Goal: Browse casually: Explore the website without a specific task or goal

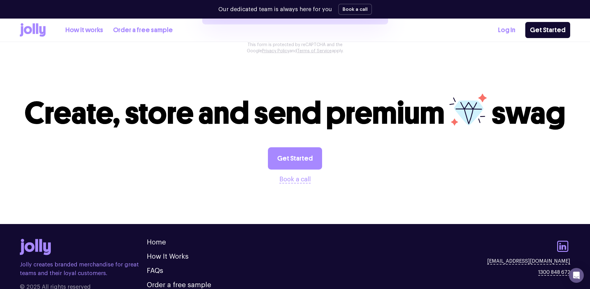
scroll to position [647, 0]
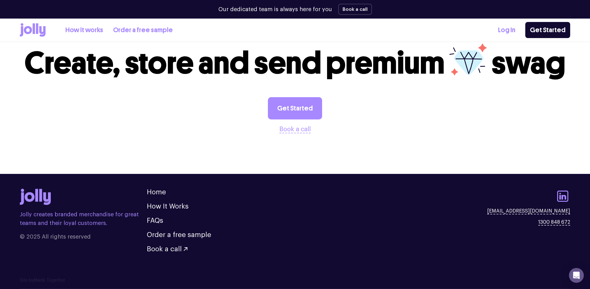
click at [32, 33] on icon at bounding box center [33, 30] width 26 height 14
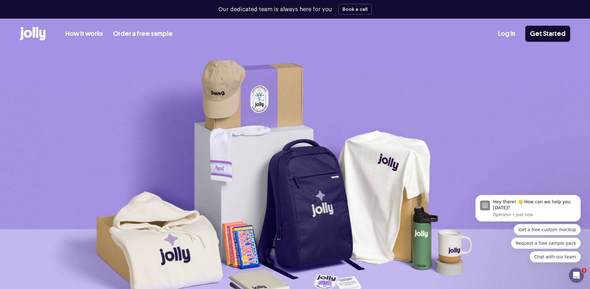
click at [509, 33] on link "Log In" at bounding box center [506, 34] width 17 height 10
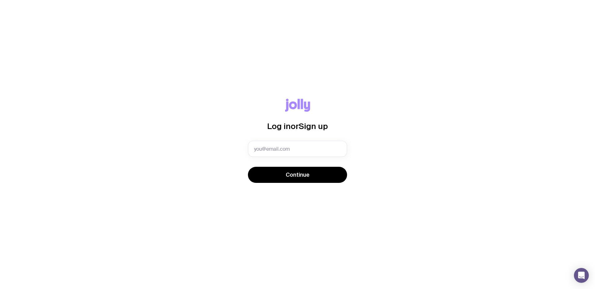
click at [250, 206] on div "Log in or Sign up Continue" at bounding box center [297, 144] width 595 height 289
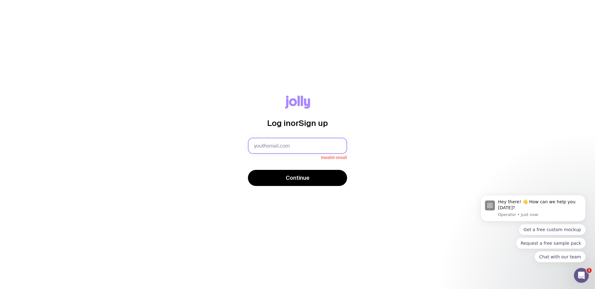
click at [308, 146] on input "text" at bounding box center [297, 146] width 99 height 16
type input "m.roditis@roguebeauty.com.au"
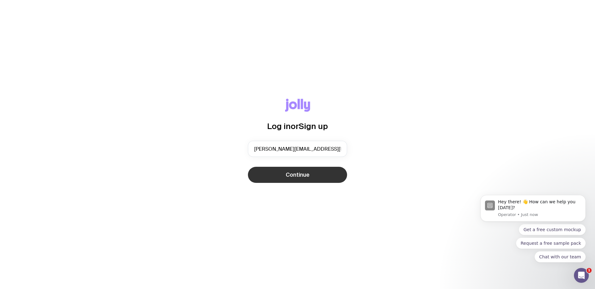
click at [291, 173] on span "Continue" at bounding box center [298, 174] width 24 height 7
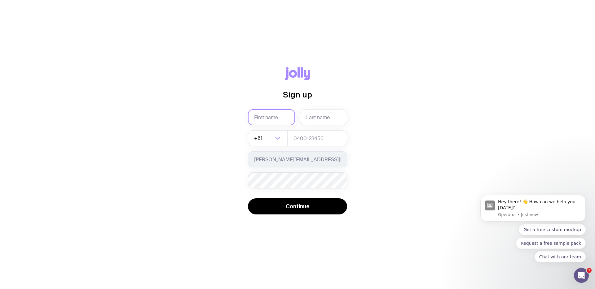
click at [279, 116] on input "text" at bounding box center [271, 117] width 47 height 16
type input "Makaella"
type input "Roditis"
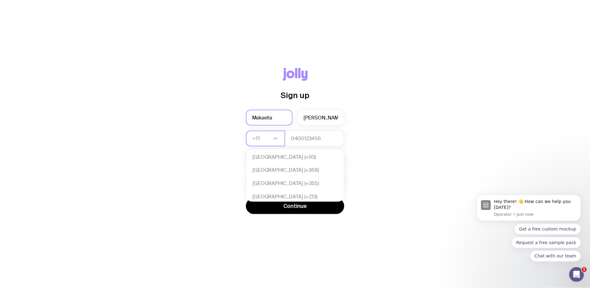
scroll to position [134, 0]
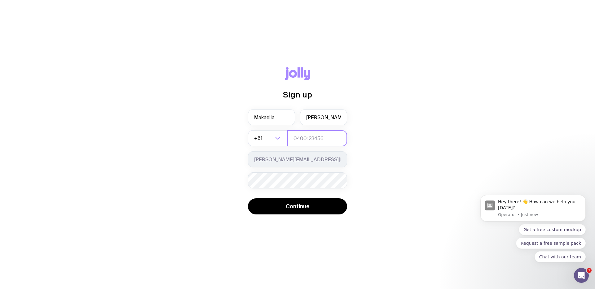
click at [301, 145] on input "tel" at bounding box center [317, 138] width 60 height 16
type input "478190939"
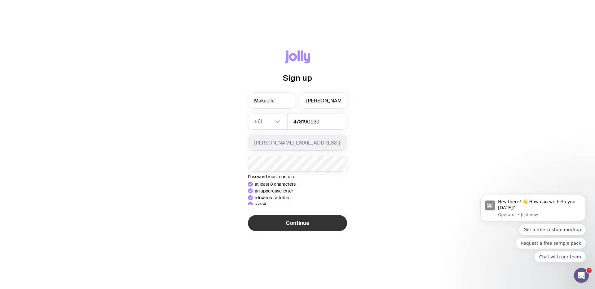
click at [283, 227] on div "Sign up Makaella Roditis +61 Loading... 478190939 m.roditis@roguebeauty.com.au …" at bounding box center [297, 144] width 565 height 188
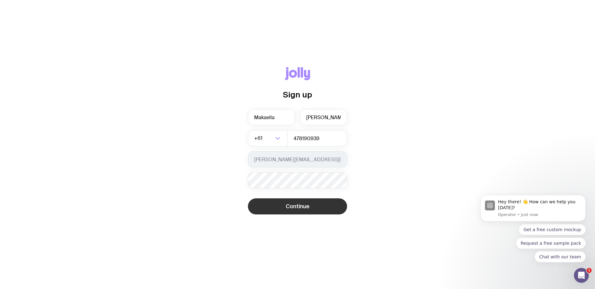
click at [282, 204] on button "Continue" at bounding box center [297, 207] width 99 height 16
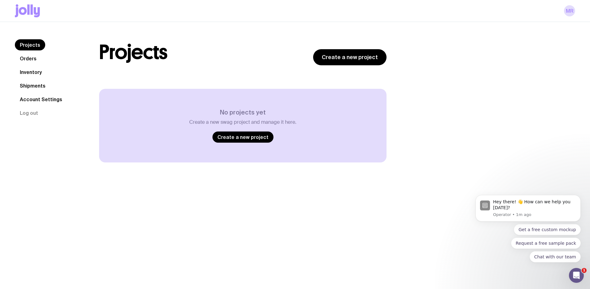
click at [37, 71] on link "Inventory" at bounding box center [31, 72] width 32 height 11
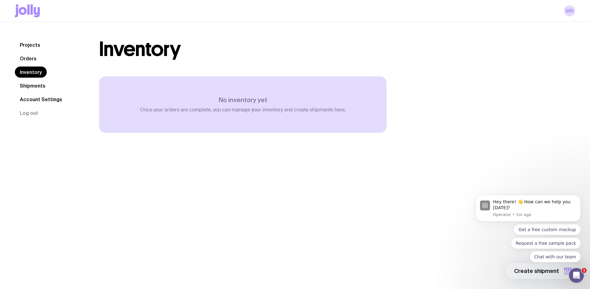
click at [31, 86] on link "Shipments" at bounding box center [33, 85] width 36 height 11
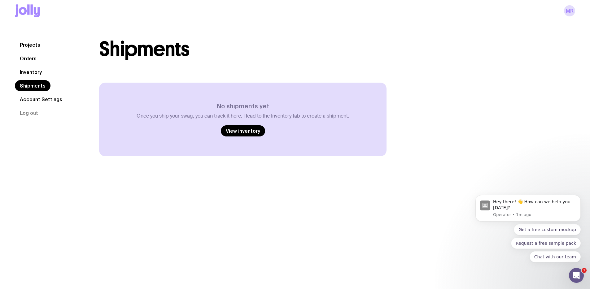
click at [30, 58] on link "Orders" at bounding box center [28, 58] width 27 height 11
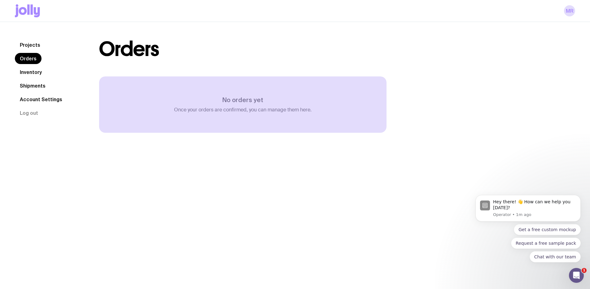
click at [30, 45] on link "Projects" at bounding box center [30, 44] width 30 height 11
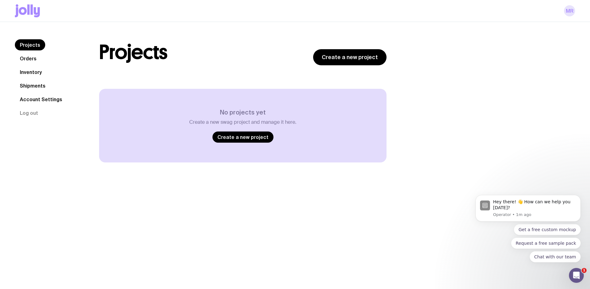
click at [568, 14] on link "MR" at bounding box center [569, 10] width 11 height 11
click at [43, 94] on link "Account Settings" at bounding box center [41, 99] width 52 height 11
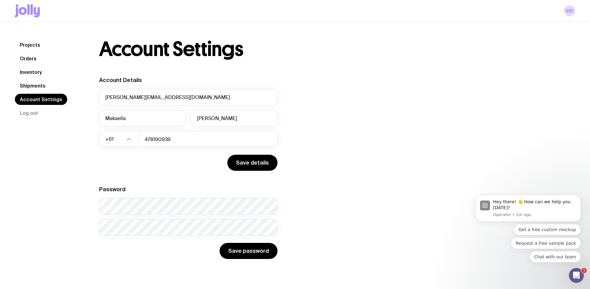
click at [22, 11] on icon at bounding box center [27, 10] width 25 height 13
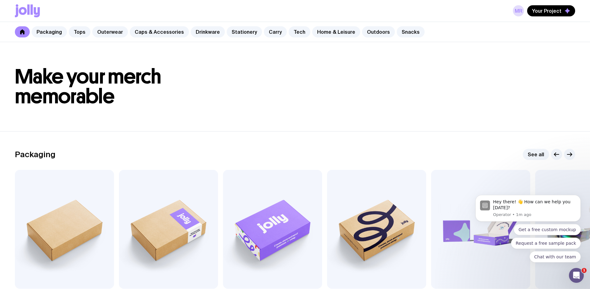
scroll to position [9, 0]
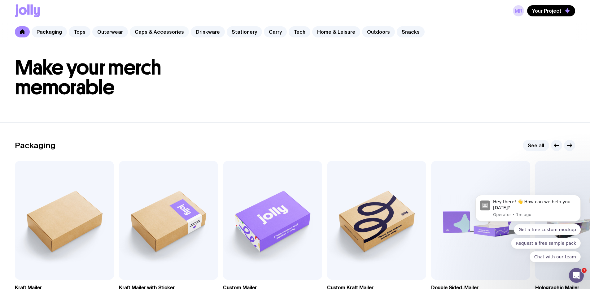
click at [138, 34] on link "Caps & Accessories" at bounding box center [159, 31] width 59 height 11
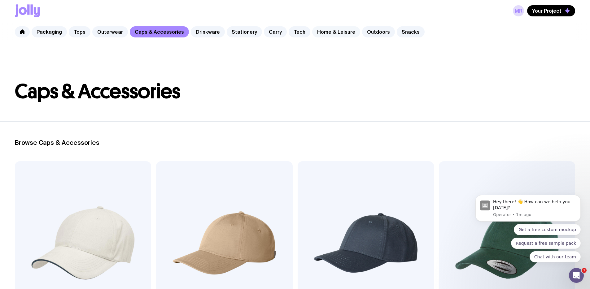
click at [342, 32] on link "Home & Leisure" at bounding box center [336, 31] width 48 height 11
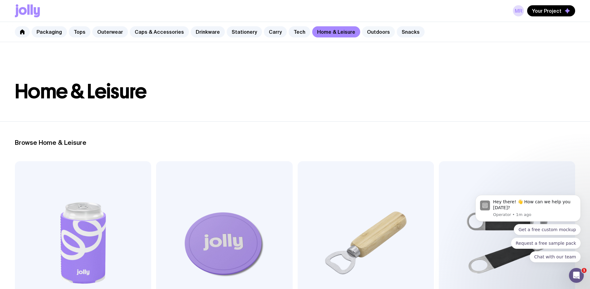
click at [368, 36] on link "Outdoors" at bounding box center [378, 31] width 33 height 11
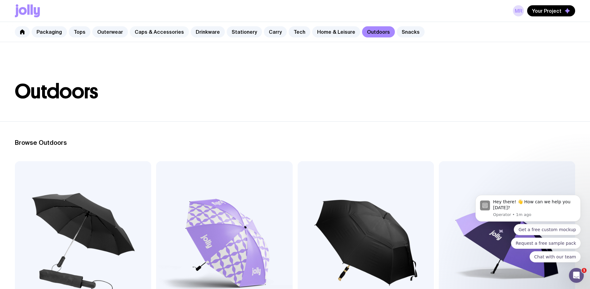
click at [175, 33] on link "Caps & Accessories" at bounding box center [159, 31] width 59 height 11
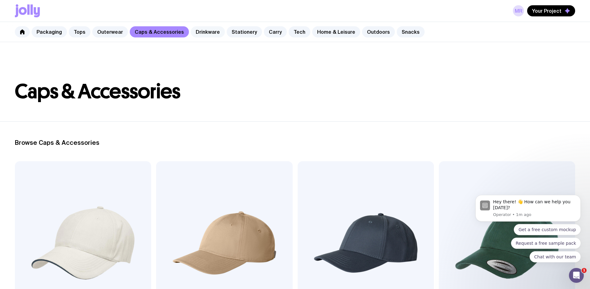
click at [207, 31] on link "Drinkware" at bounding box center [208, 31] width 34 height 11
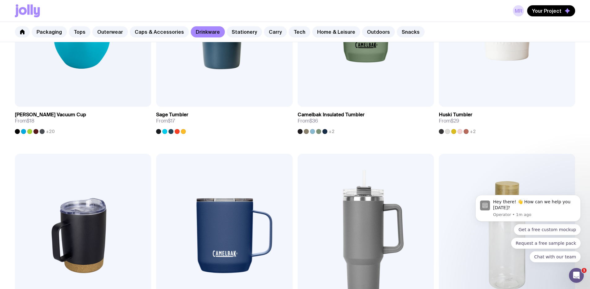
scroll to position [428, 0]
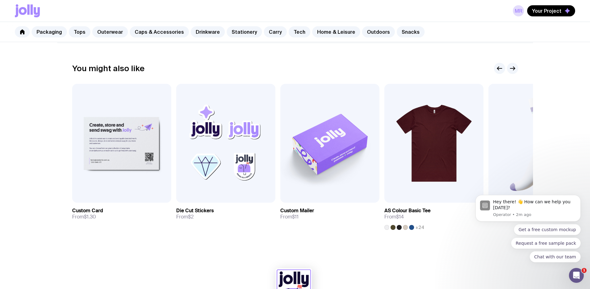
scroll to position [338, 0]
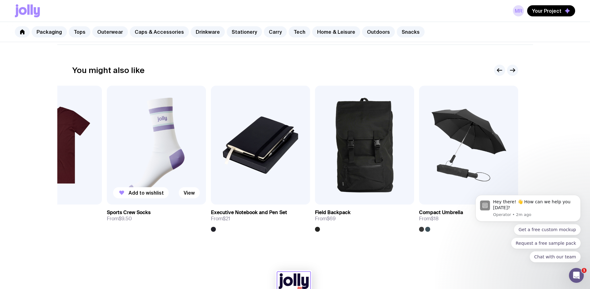
click at [170, 168] on img at bounding box center [156, 145] width 99 height 119
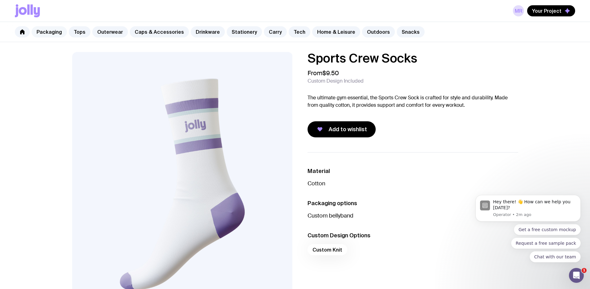
click at [45, 33] on link "Packaging" at bounding box center [49, 31] width 35 height 11
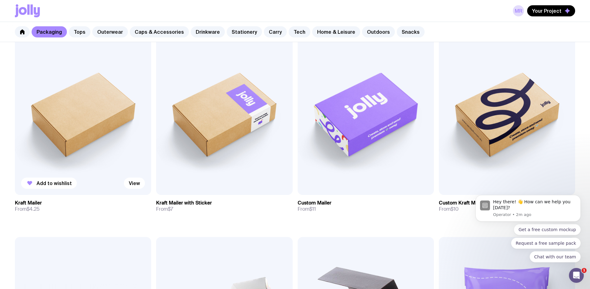
scroll to position [80, 0]
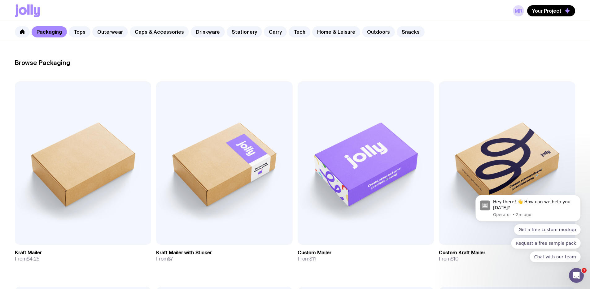
click at [164, 33] on link "Caps & Accessories" at bounding box center [159, 31] width 59 height 11
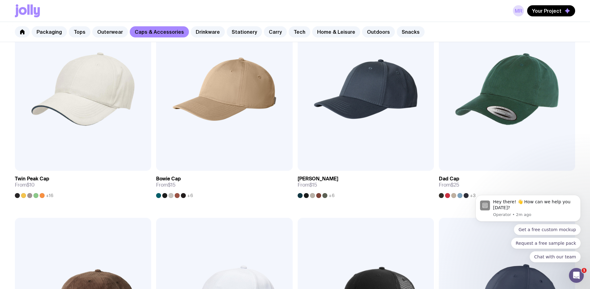
scroll to position [43, 0]
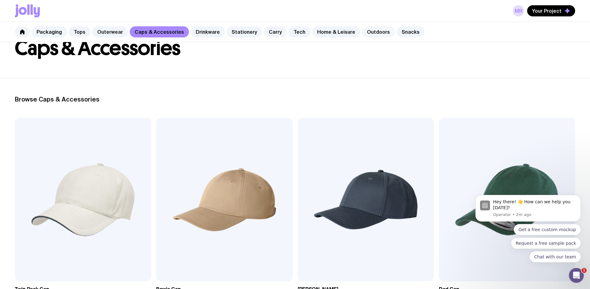
click at [365, 33] on link "Outdoors" at bounding box center [378, 31] width 33 height 11
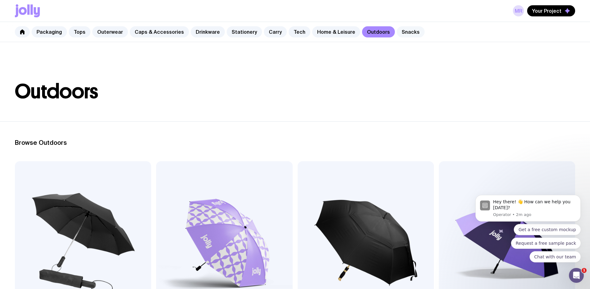
click at [399, 33] on link "Snacks" at bounding box center [411, 31] width 28 height 11
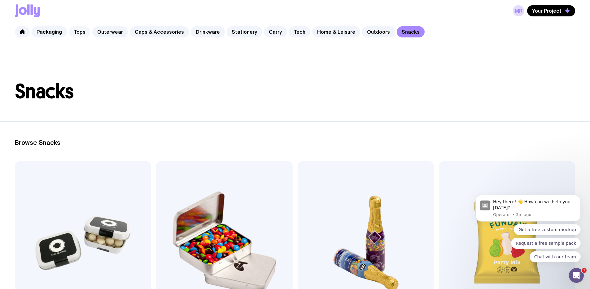
click at [85, 33] on link "Tops" at bounding box center [80, 31] width 22 height 11
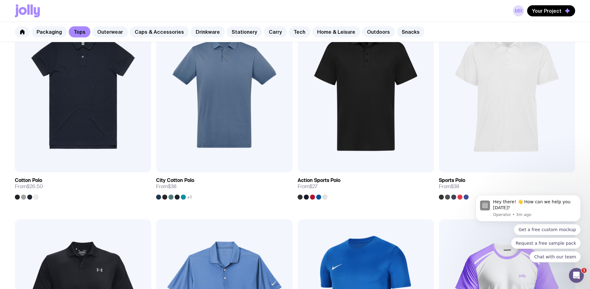
scroll to position [365, 0]
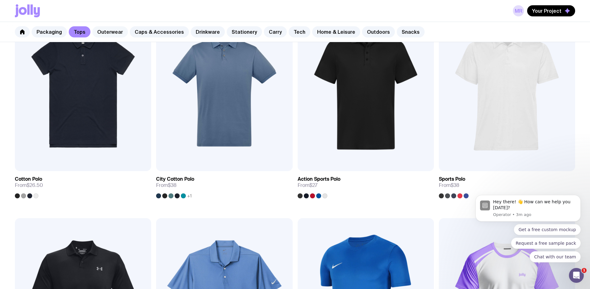
click at [115, 36] on link "Outerwear" at bounding box center [110, 31] width 36 height 11
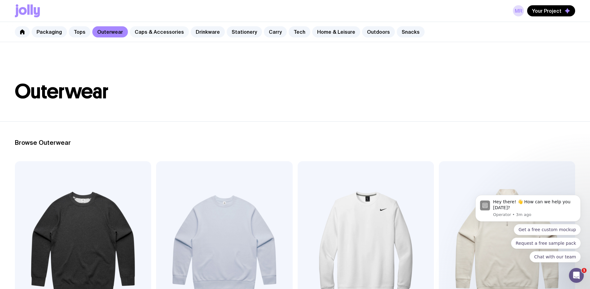
click at [163, 33] on link "Caps & Accessories" at bounding box center [159, 31] width 59 height 11
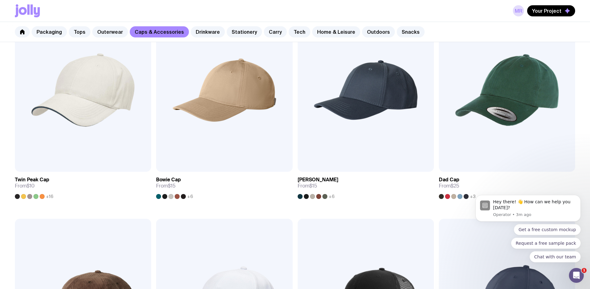
scroll to position [81, 0]
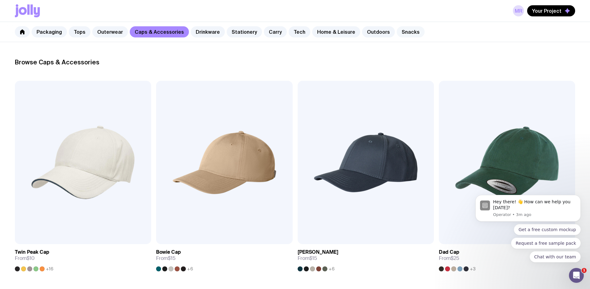
click at [397, 31] on link "Snacks" at bounding box center [411, 31] width 28 height 11
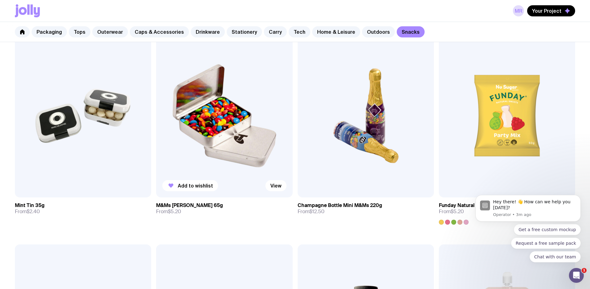
scroll to position [131, 0]
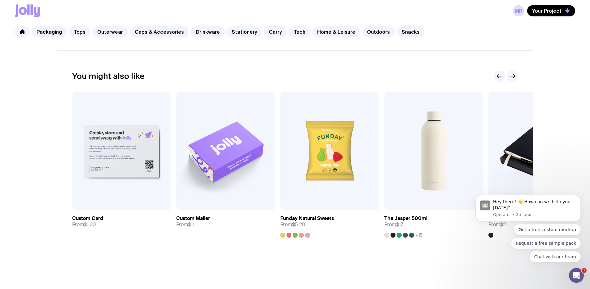
scroll to position [337, 0]
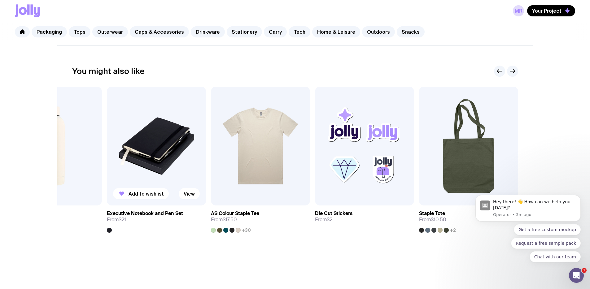
click at [165, 157] on img at bounding box center [156, 146] width 99 height 119
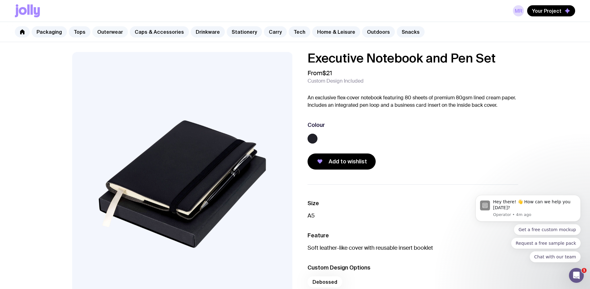
click at [112, 35] on link "Outerwear" at bounding box center [110, 31] width 36 height 11
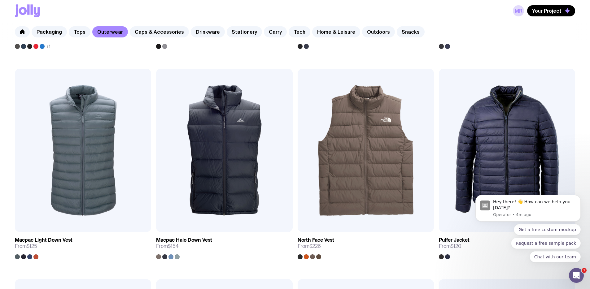
scroll to position [524, 0]
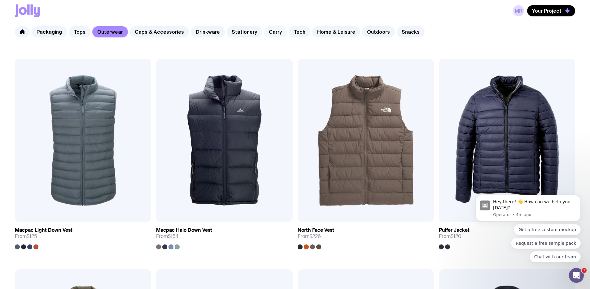
click at [264, 33] on link "Carry" at bounding box center [275, 31] width 23 height 11
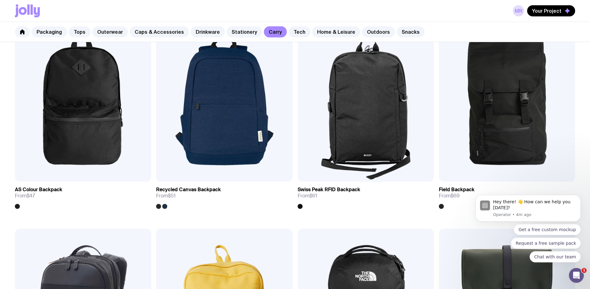
scroll to position [568, 0]
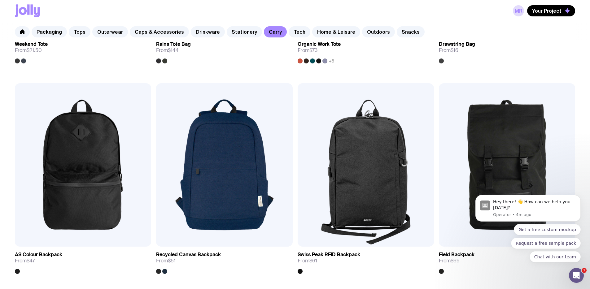
scroll to position [500, 0]
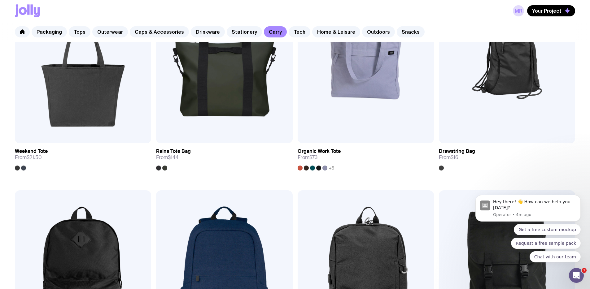
scroll to position [388, 0]
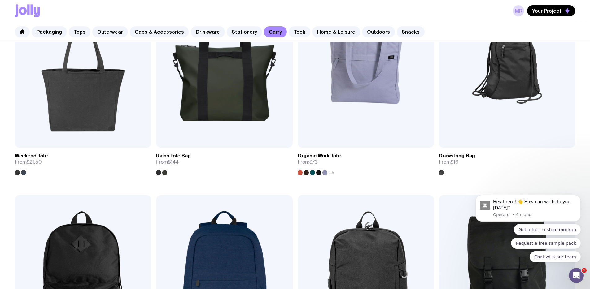
click at [160, 26] on div "Packaging Tops Outerwear Caps & Accessories Drinkware Stationery Carry Tech Hom…" at bounding box center [295, 32] width 590 height 20
click at [160, 28] on link "Caps & Accessories" at bounding box center [159, 31] width 59 height 11
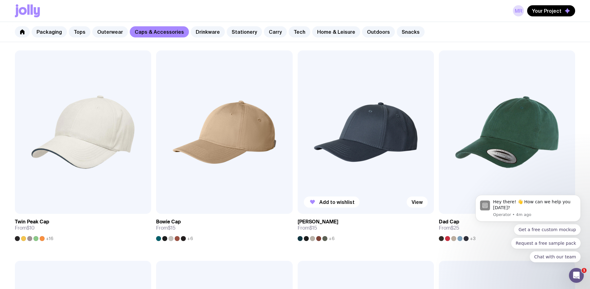
scroll to position [104, 0]
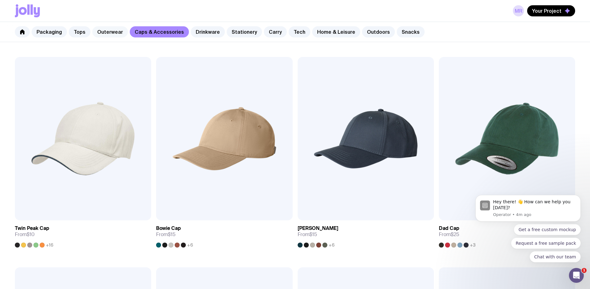
click at [115, 35] on link "Outerwear" at bounding box center [110, 31] width 36 height 11
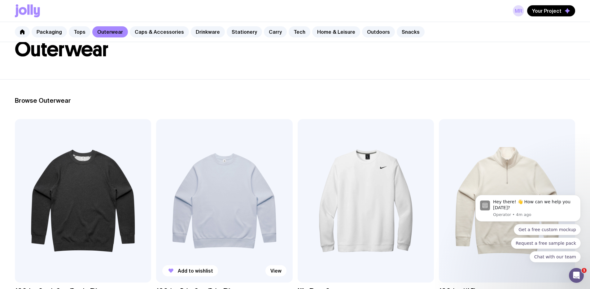
scroll to position [40, 0]
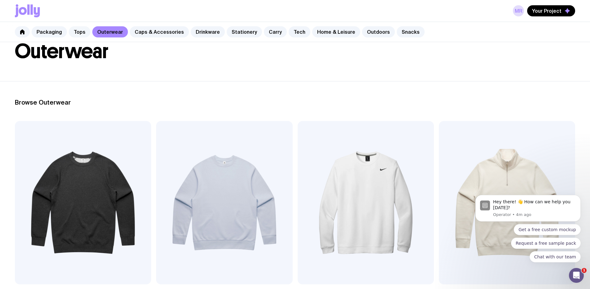
click at [75, 33] on link "Tops" at bounding box center [80, 31] width 22 height 11
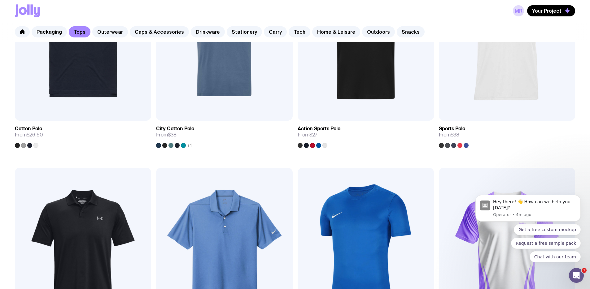
scroll to position [420, 0]
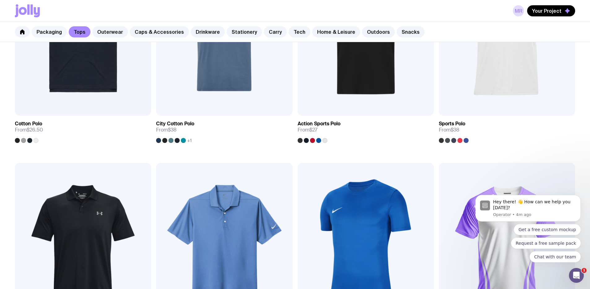
click at [54, 31] on link "Packaging" at bounding box center [49, 31] width 35 height 11
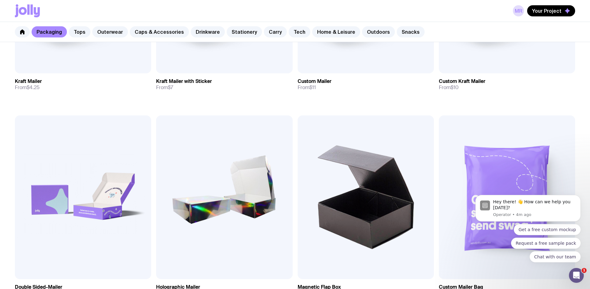
scroll to position [273, 0]
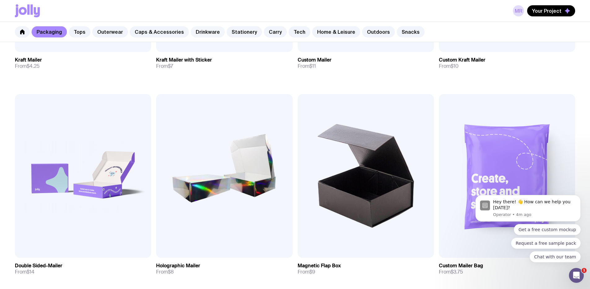
click at [207, 32] on link "Drinkware" at bounding box center [208, 31] width 34 height 11
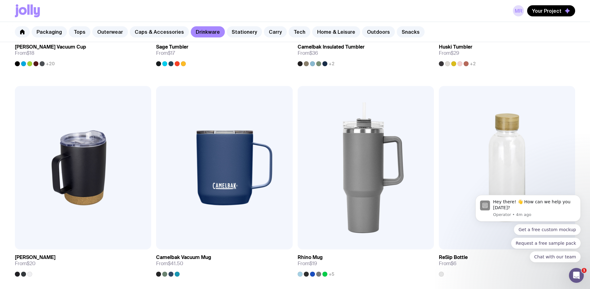
scroll to position [498, 0]
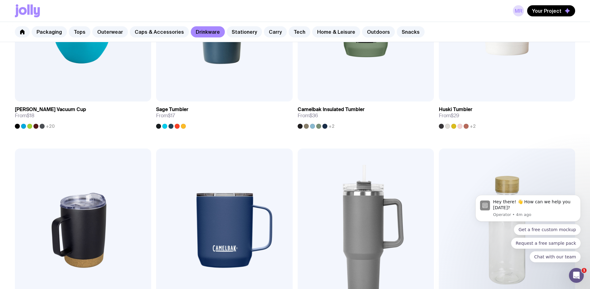
scroll to position [420, 0]
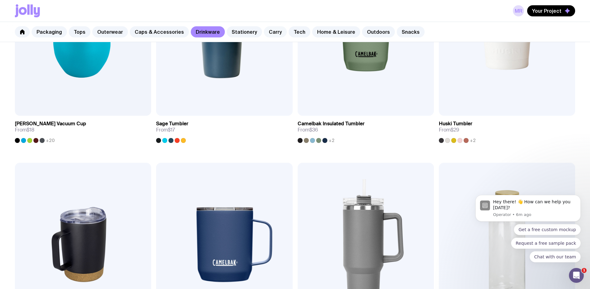
click at [269, 32] on link "Carry" at bounding box center [275, 31] width 23 height 11
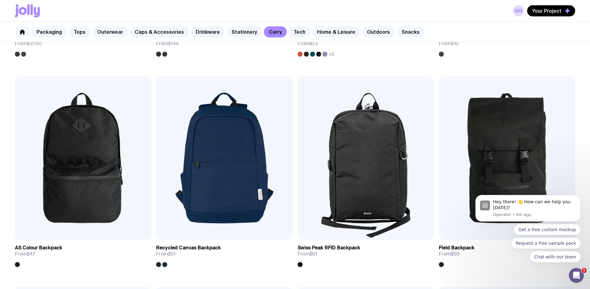
scroll to position [481, 0]
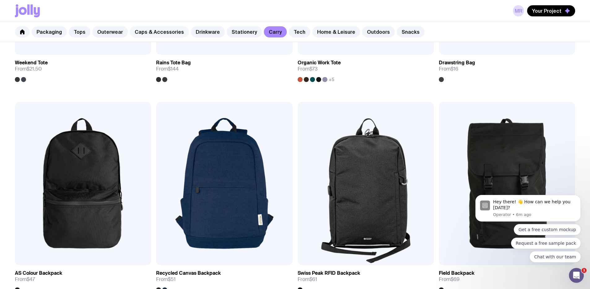
click at [136, 35] on link "Caps & Accessories" at bounding box center [159, 31] width 59 height 11
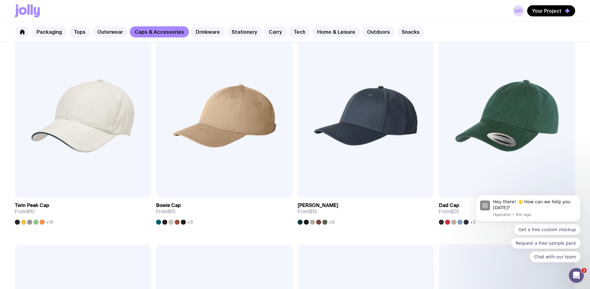
scroll to position [136, 0]
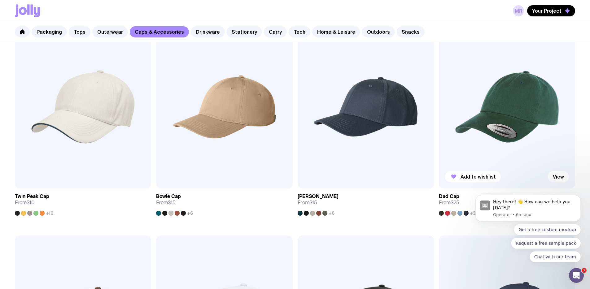
click at [439, 102] on img at bounding box center [507, 107] width 136 height 164
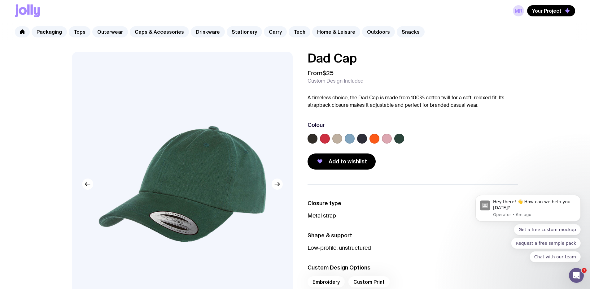
scroll to position [5, 0]
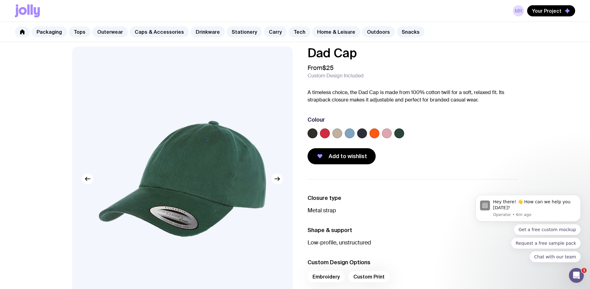
click at [340, 134] on label at bounding box center [337, 134] width 10 height 10
click at [0, 0] on input "radio" at bounding box center [0, 0] width 0 height 0
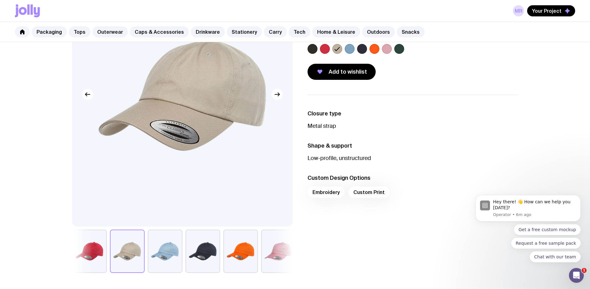
scroll to position [94, 0]
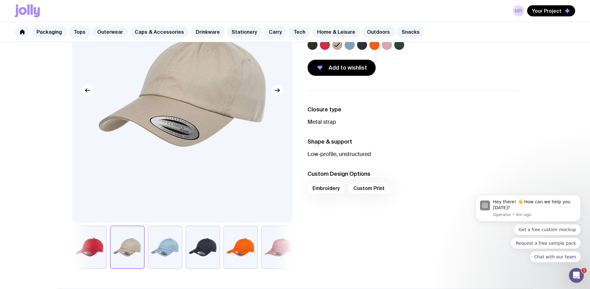
click at [271, 253] on button "button" at bounding box center [278, 247] width 35 height 43
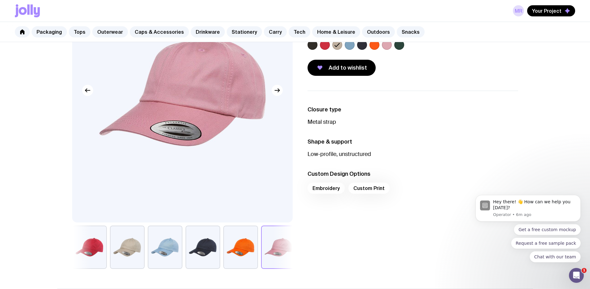
click at [215, 244] on button "button" at bounding box center [203, 247] width 35 height 43
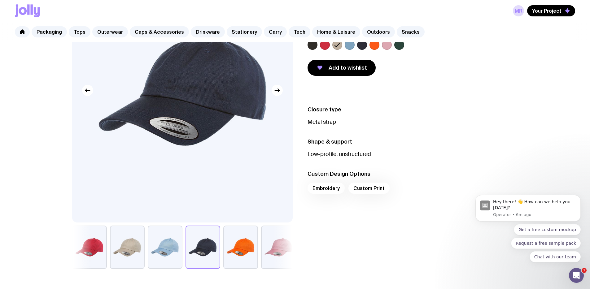
click at [97, 244] on button "button" at bounding box center [89, 247] width 35 height 43
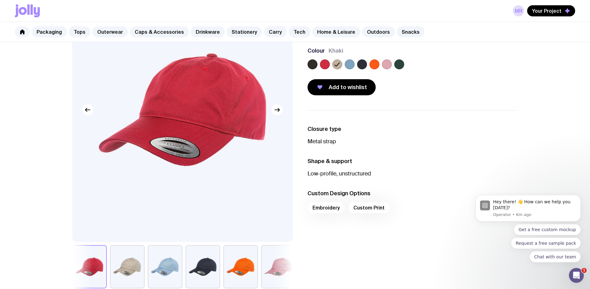
scroll to position [72, 0]
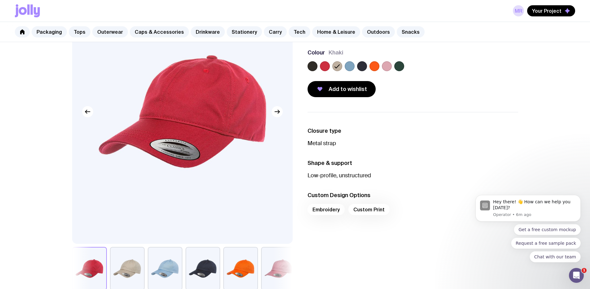
click at [279, 117] on img at bounding box center [182, 112] width 221 height 265
click at [278, 113] on icon "button" at bounding box center [279, 111] width 2 height 3
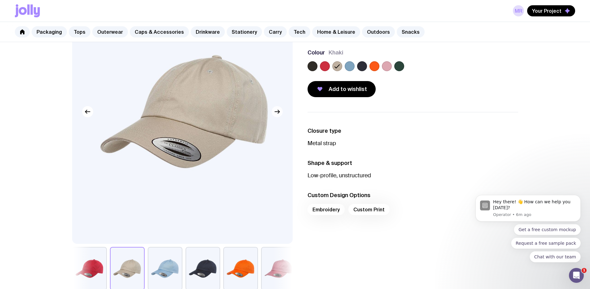
click at [277, 114] on icon "button" at bounding box center [277, 111] width 7 height 7
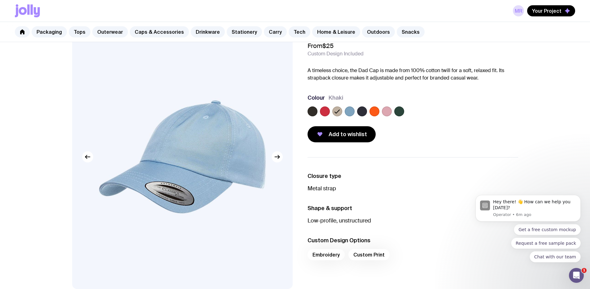
scroll to position [28, 0]
click at [169, 33] on link "Caps & Accessories" at bounding box center [159, 31] width 59 height 11
click at [335, 110] on icon at bounding box center [337, 111] width 7 height 7
click at [0, 0] on input "radio" at bounding box center [0, 0] width 0 height 0
click at [274, 160] on icon "button" at bounding box center [277, 156] width 7 height 7
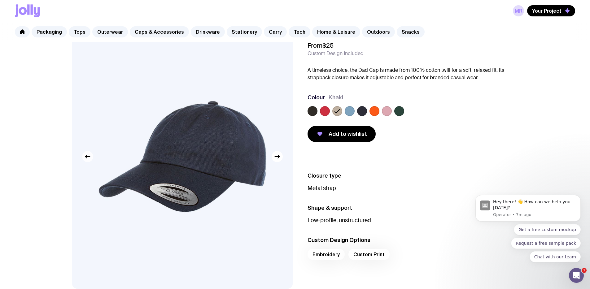
click at [86, 161] on button "button" at bounding box center [87, 156] width 11 height 11
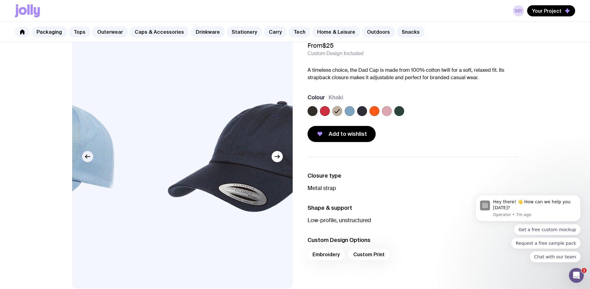
click at [86, 161] on button "button" at bounding box center [87, 156] width 11 height 11
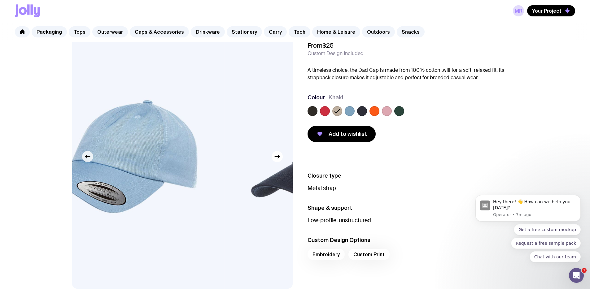
click at [86, 161] on button "button" at bounding box center [87, 156] width 11 height 11
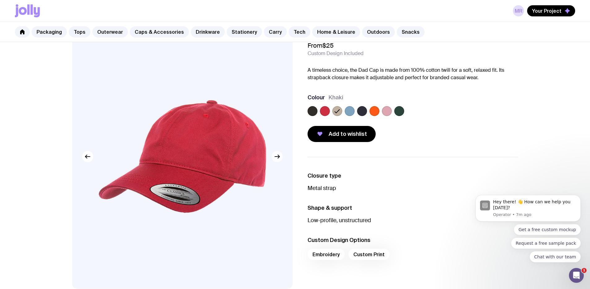
click at [280, 157] on icon "button" at bounding box center [277, 156] width 7 height 7
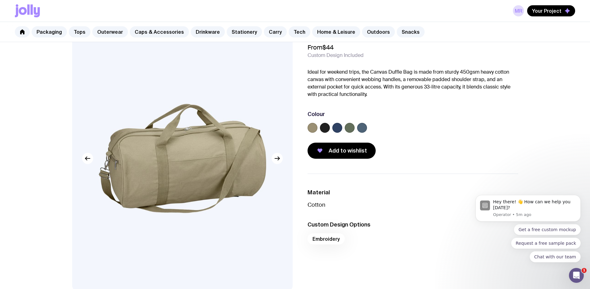
scroll to position [24, 0]
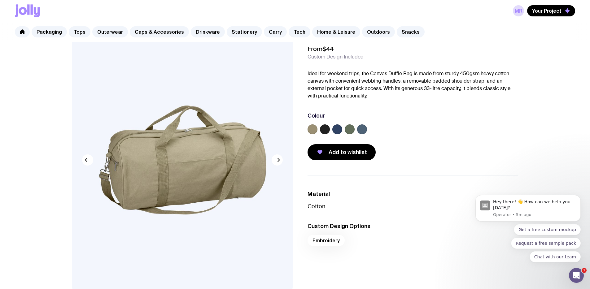
click at [355, 129] on div at bounding box center [413, 131] width 211 height 12
click at [360, 130] on label at bounding box center [362, 130] width 10 height 10
click at [0, 0] on input "radio" at bounding box center [0, 0] width 0 height 0
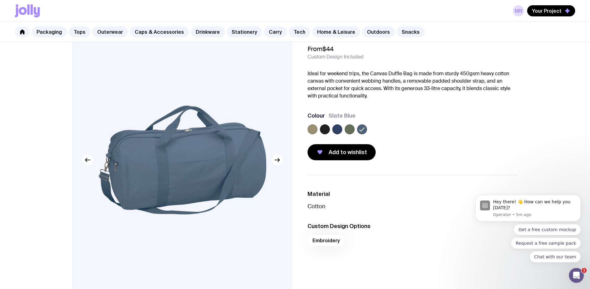
click at [326, 129] on label at bounding box center [325, 130] width 10 height 10
click at [0, 0] on input "radio" at bounding box center [0, 0] width 0 height 0
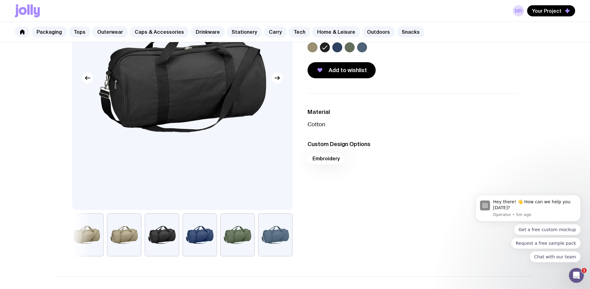
scroll to position [110, 0]
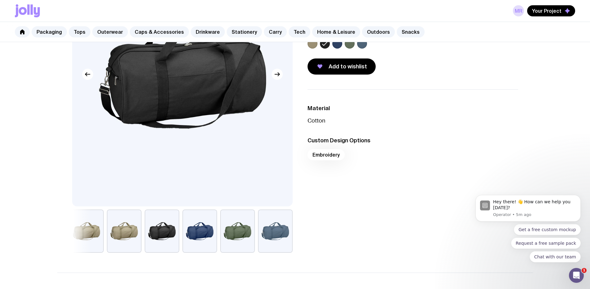
click at [91, 232] on button "button" at bounding box center [86, 231] width 35 height 43
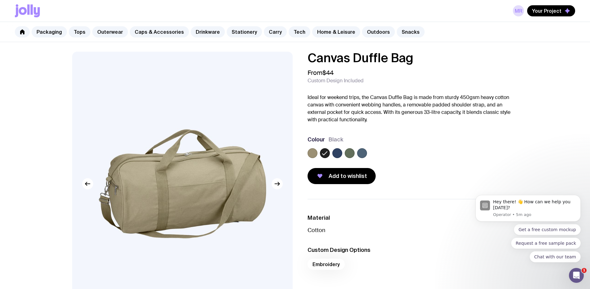
scroll to position [0, 0]
click at [326, 156] on icon at bounding box center [324, 153] width 7 height 7
click at [0, 0] on input "radio" at bounding box center [0, 0] width 0 height 0
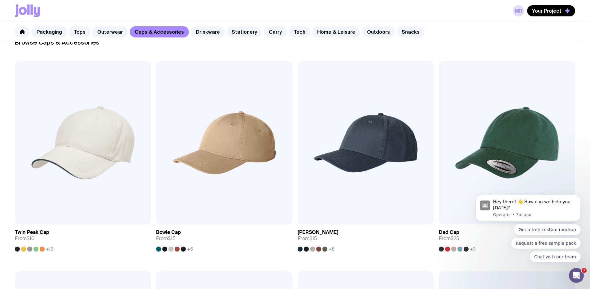
scroll to position [97, 0]
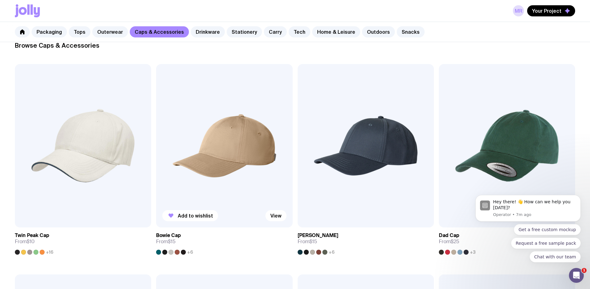
click at [156, 129] on img at bounding box center [224, 146] width 136 height 164
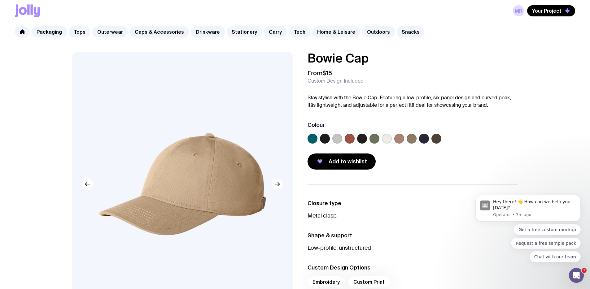
scroll to position [32, 0]
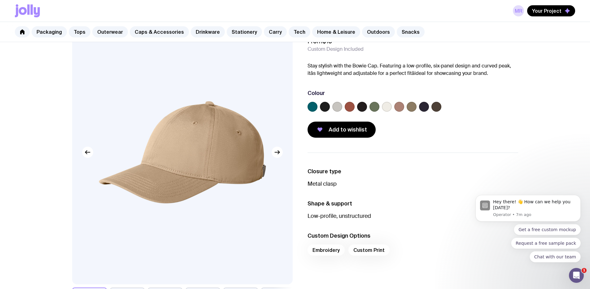
click at [390, 106] on label at bounding box center [387, 107] width 10 height 10
click at [0, 0] on input "radio" at bounding box center [0, 0] width 0 height 0
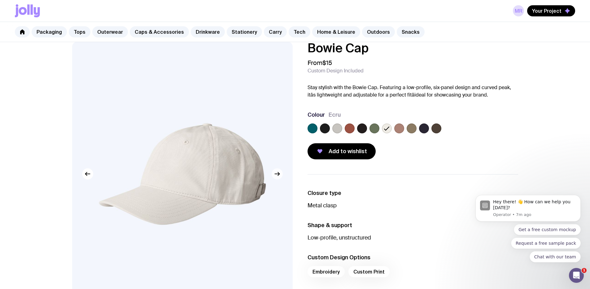
scroll to position [9, 0]
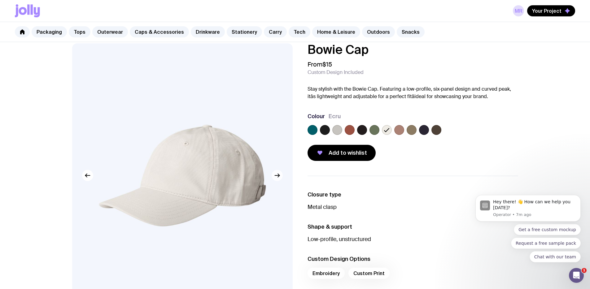
click at [276, 176] on icon "button" at bounding box center [277, 176] width 5 height 0
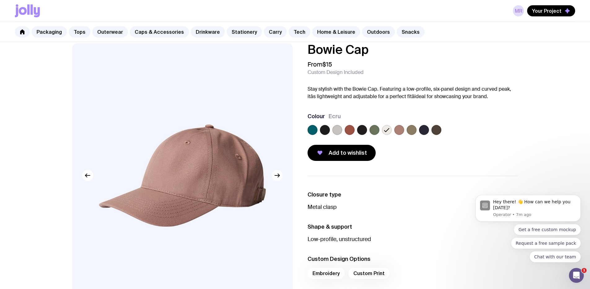
click at [275, 176] on icon "button" at bounding box center [277, 176] width 5 height 0
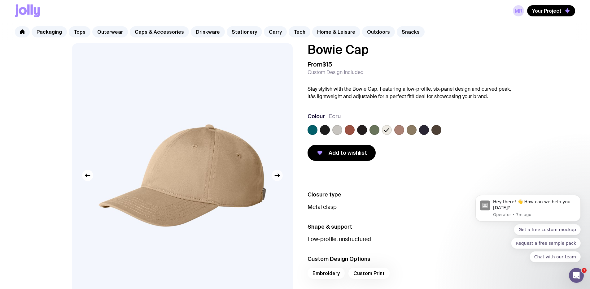
click at [275, 176] on icon "button" at bounding box center [277, 176] width 5 height 0
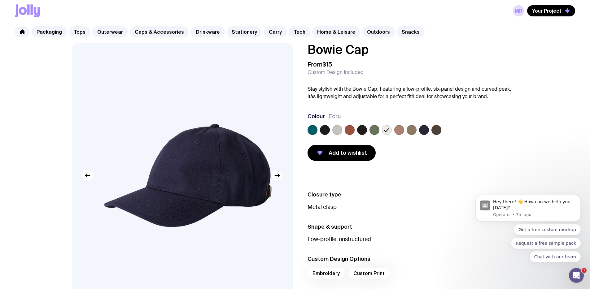
click at [275, 176] on icon "button" at bounding box center [277, 176] width 5 height 0
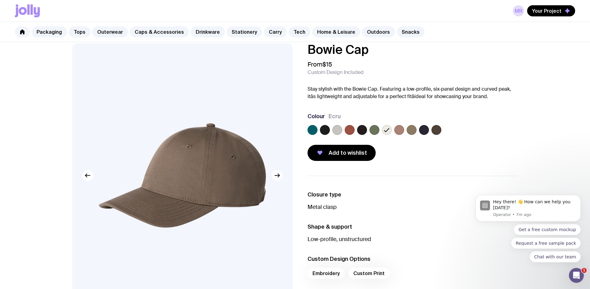
click at [276, 176] on icon "button" at bounding box center [277, 176] width 5 height 0
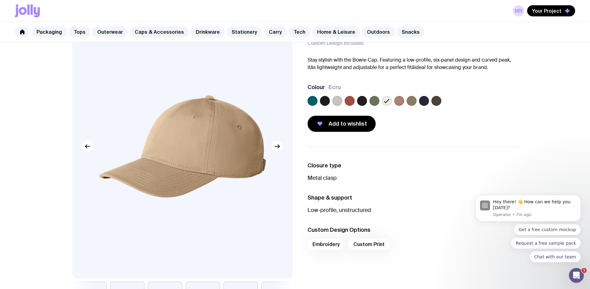
scroll to position [42, 0]
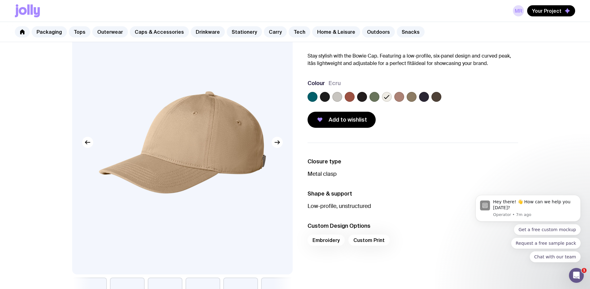
click at [384, 96] on icon at bounding box center [386, 96] width 7 height 7
click at [0, 0] on input "radio" at bounding box center [0, 0] width 0 height 0
click at [388, 98] on icon at bounding box center [386, 96] width 7 height 7
click at [0, 0] on input "radio" at bounding box center [0, 0] width 0 height 0
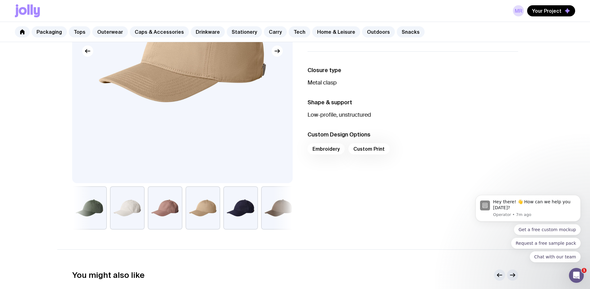
scroll to position [140, 0]
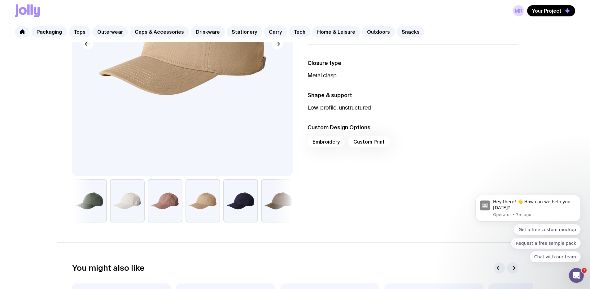
click at [130, 192] on button "button" at bounding box center [127, 200] width 35 height 43
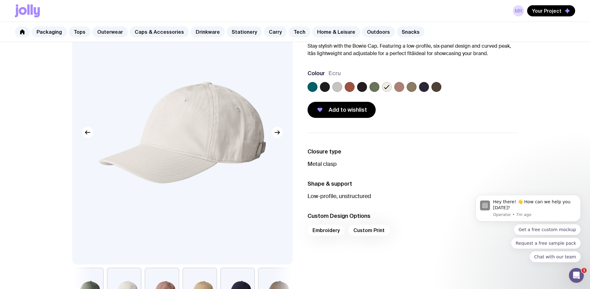
scroll to position [59, 0]
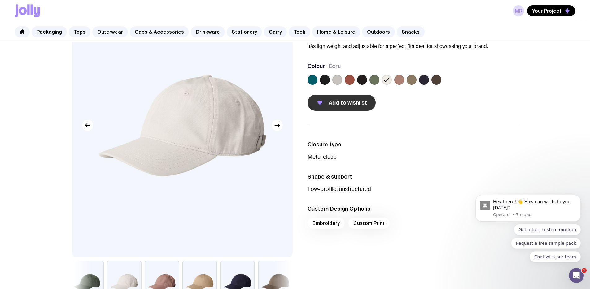
click at [351, 102] on span "Add to wishlist" at bounding box center [348, 102] width 38 height 7
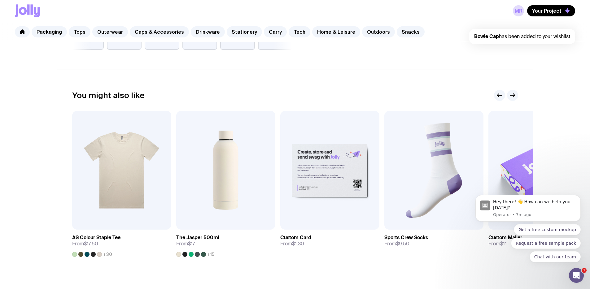
scroll to position [323, 0]
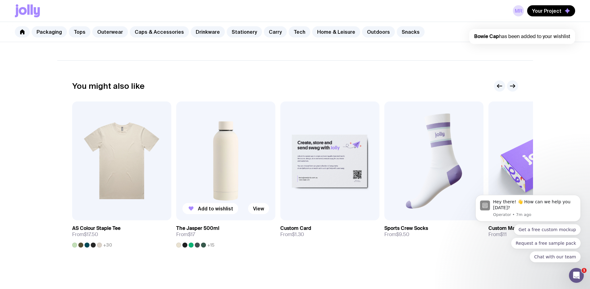
click at [227, 186] on img at bounding box center [225, 161] width 99 height 119
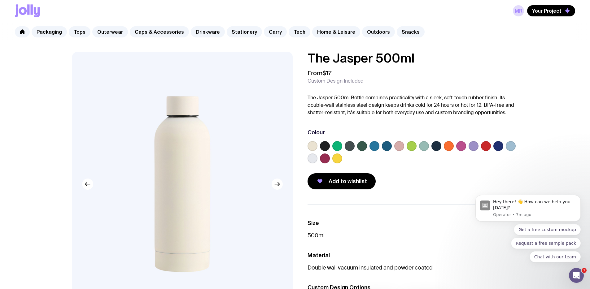
click at [309, 161] on label at bounding box center [313, 159] width 10 height 10
click at [0, 0] on input "radio" at bounding box center [0, 0] width 0 height 0
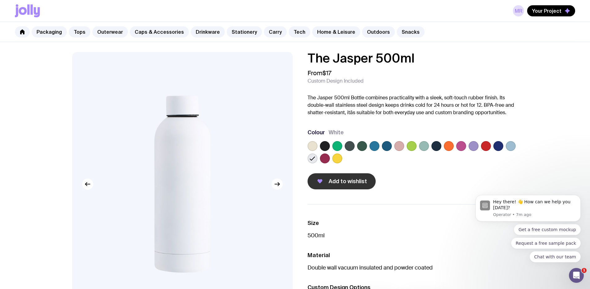
click at [339, 183] on span "Add to wishlist" at bounding box center [348, 181] width 38 height 7
click at [133, 33] on link "Caps & Accessories" at bounding box center [159, 31] width 59 height 11
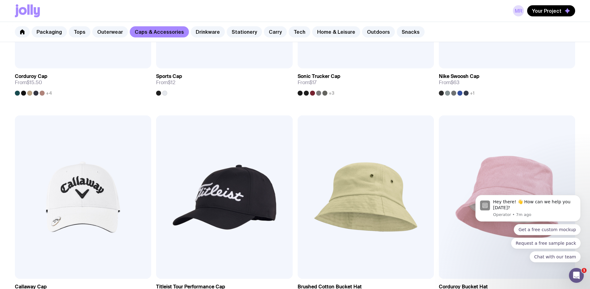
scroll to position [452, 0]
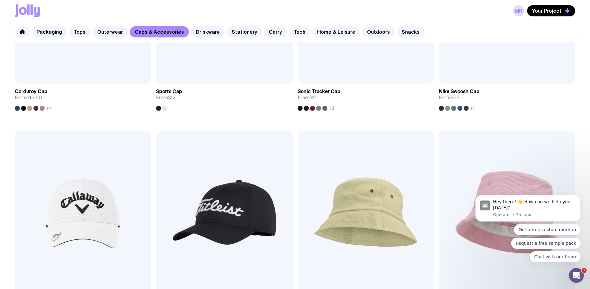
click at [295, 33] on link "Tech" at bounding box center [300, 31] width 22 height 11
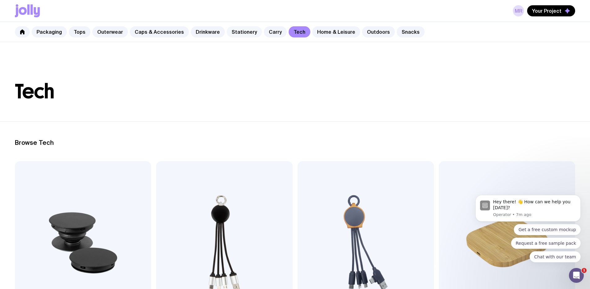
click at [235, 32] on link "Stationery" at bounding box center [244, 31] width 35 height 11
